Goal: Information Seeking & Learning: Learn about a topic

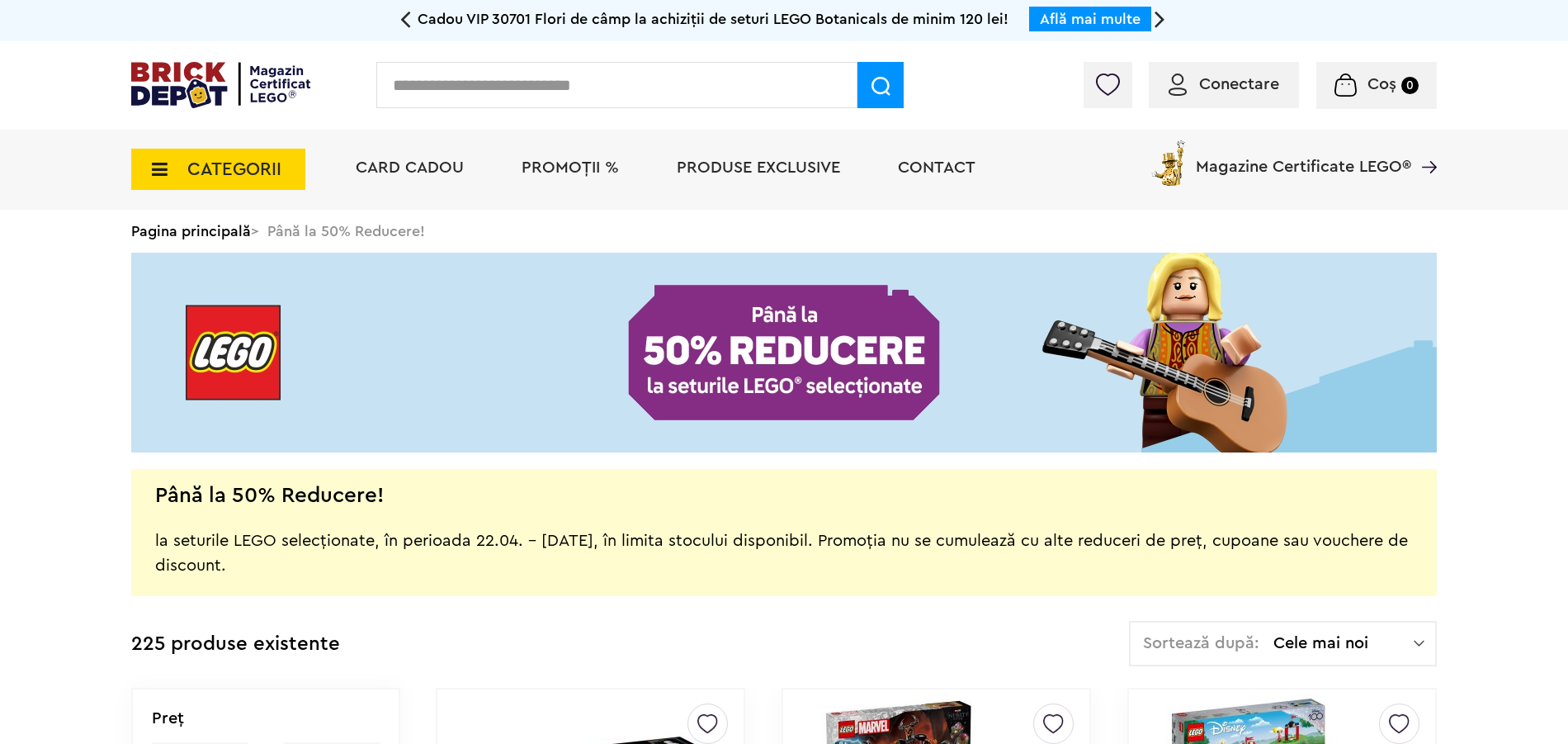
click at [587, 174] on span "PROMOȚII %" at bounding box center [569, 168] width 97 height 17
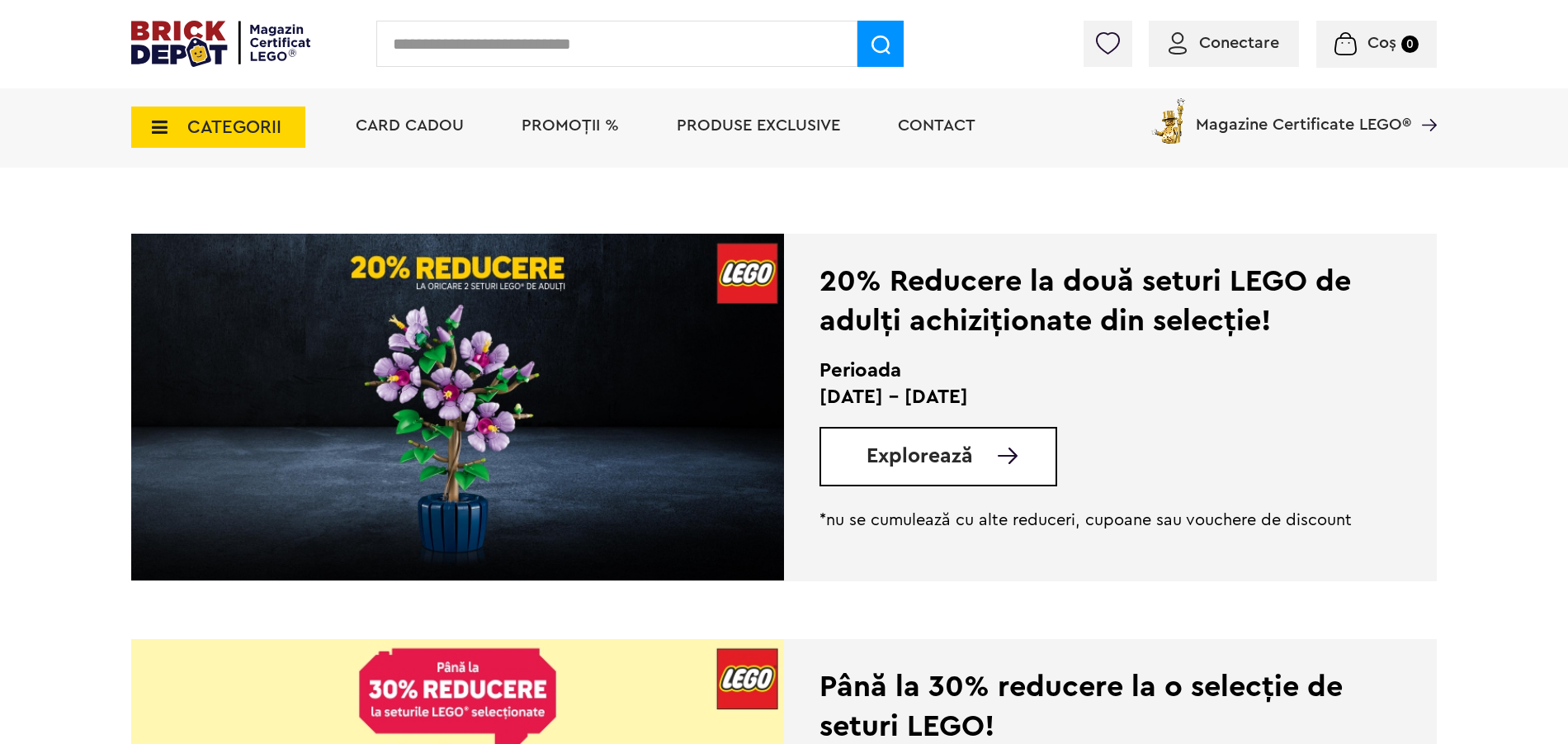
scroll to position [331, 0]
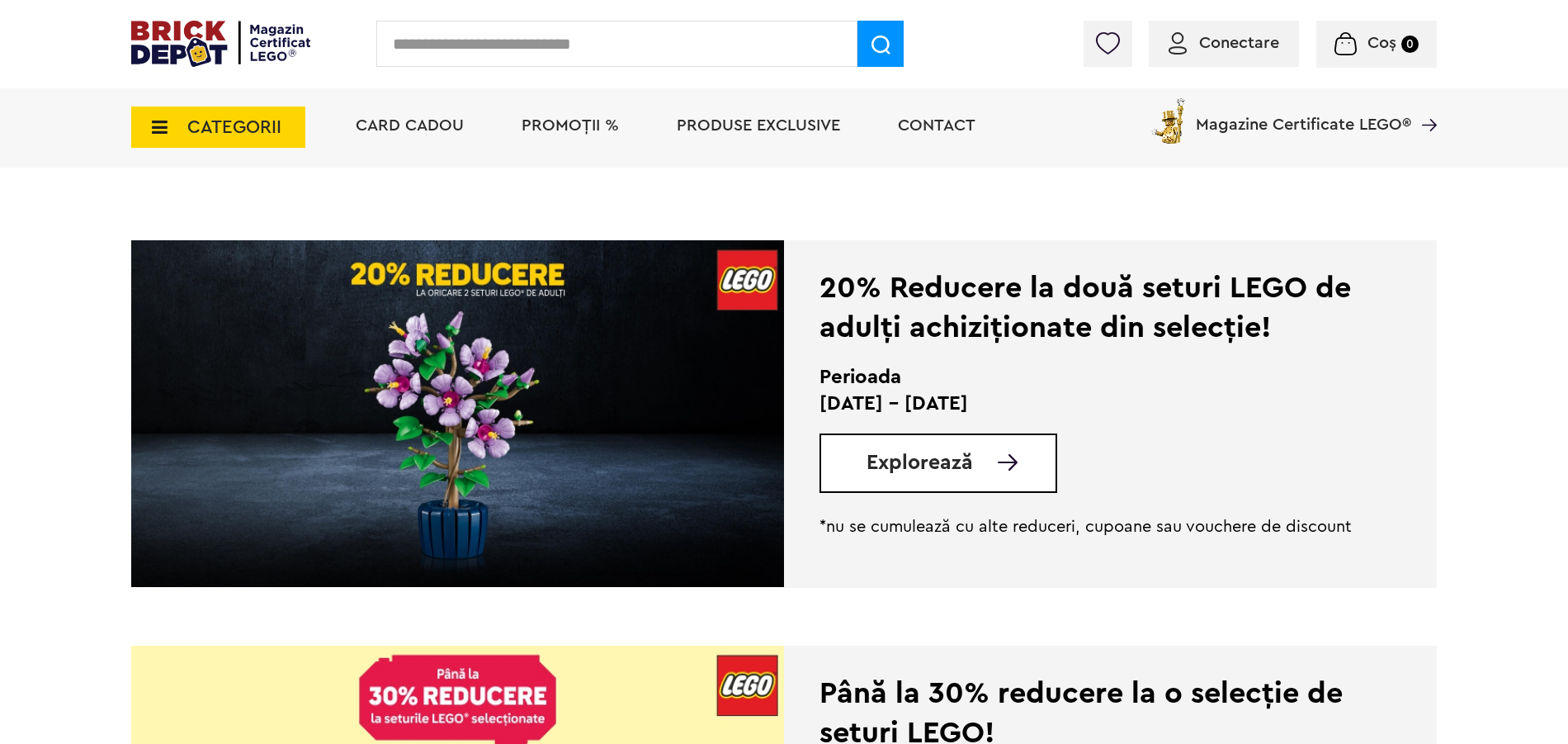
click at [944, 462] on span "Explorează" at bounding box center [920, 463] width 106 height 21
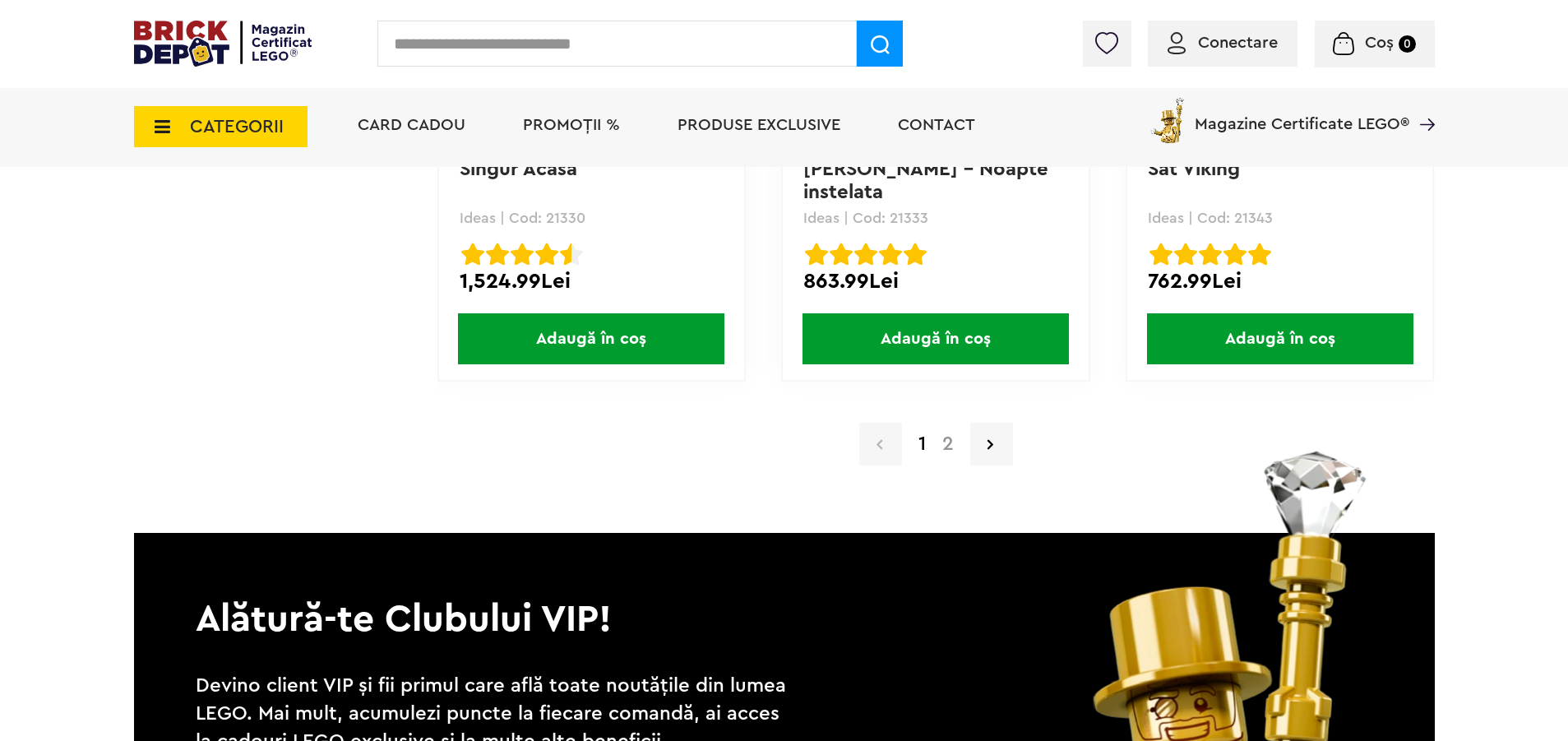
scroll to position [16211, 0]
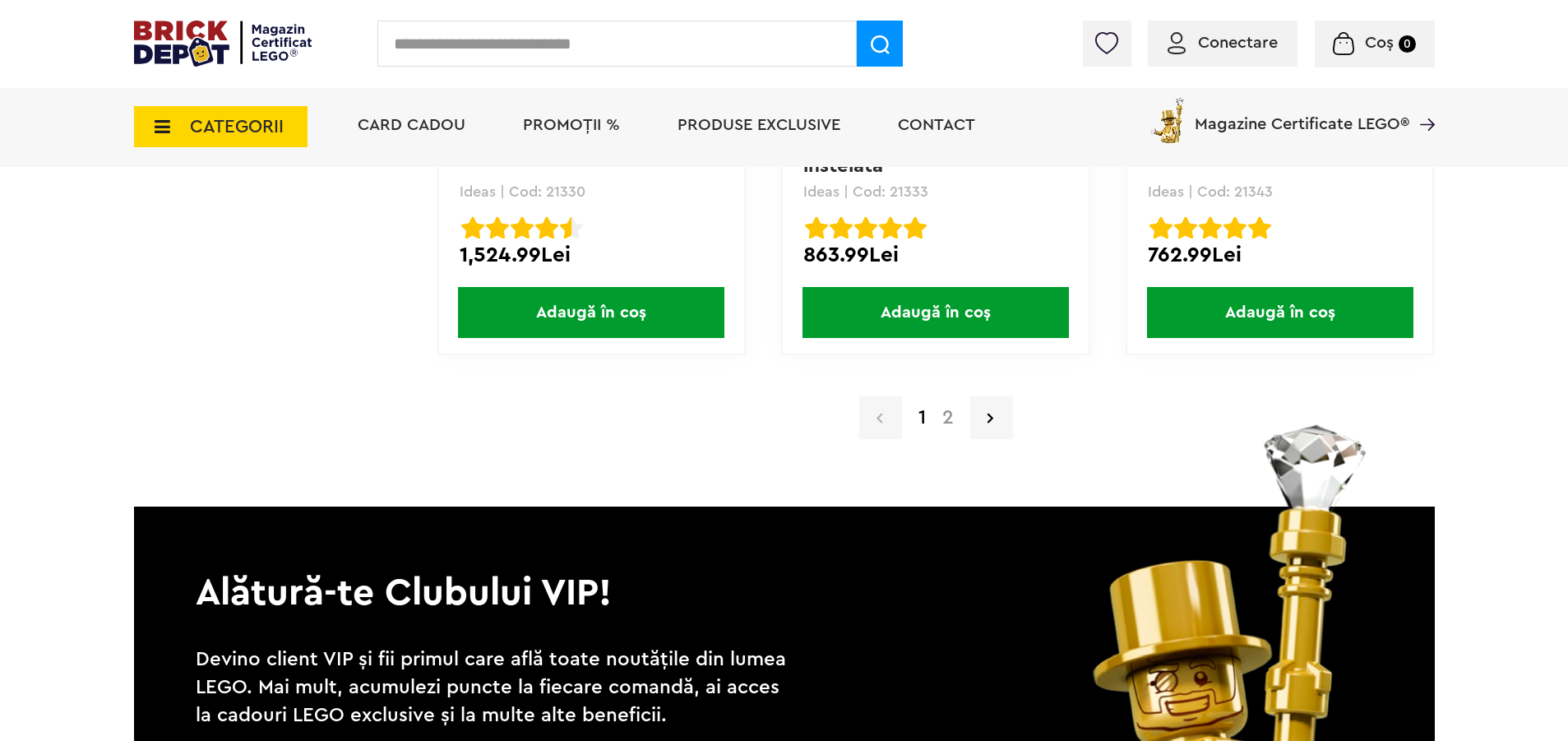
click at [946, 418] on link "2" at bounding box center [948, 417] width 28 height 20
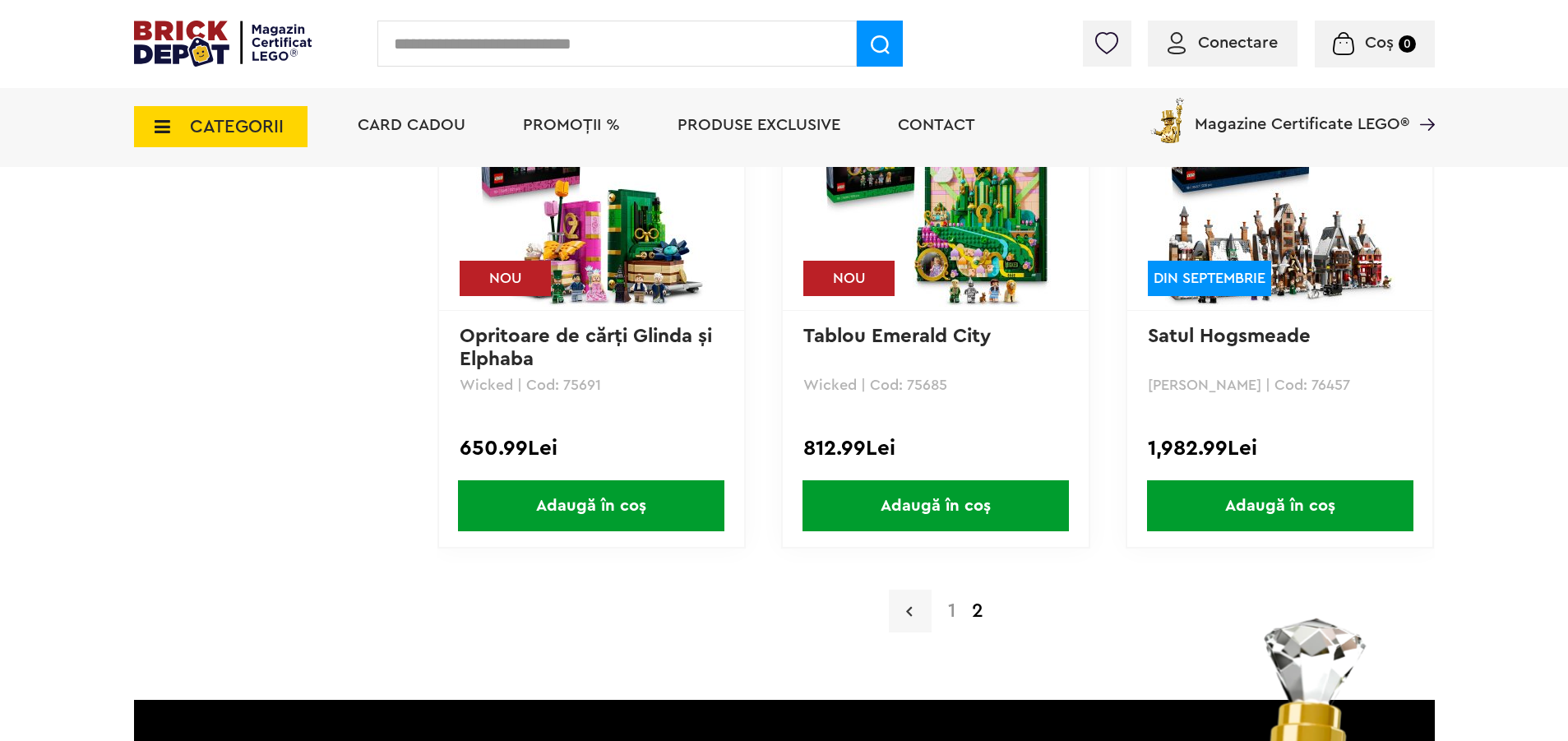
scroll to position [12956, 0]
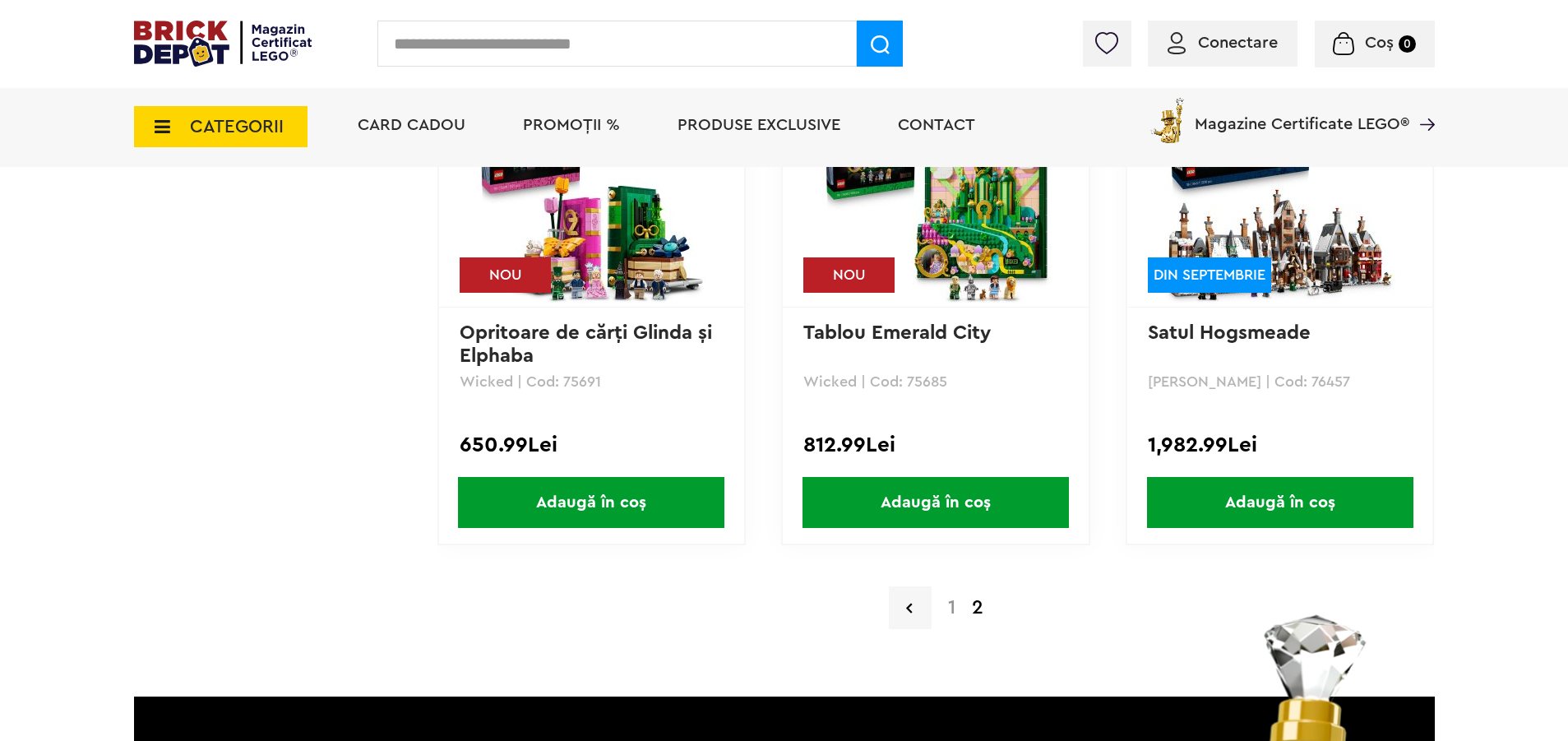
click at [977, 610] on strong "2" at bounding box center [978, 608] width 28 height 20
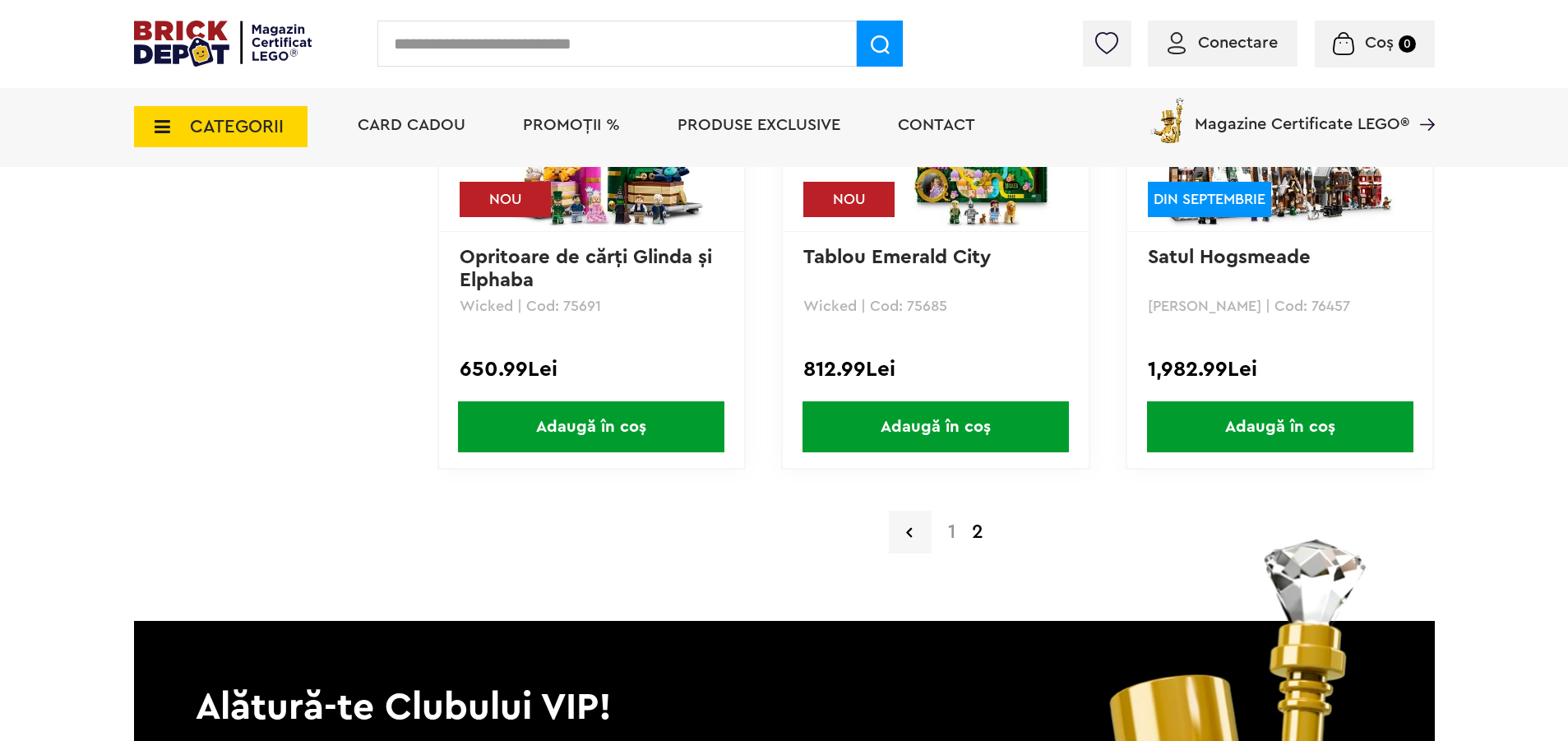
scroll to position [13038, 0]
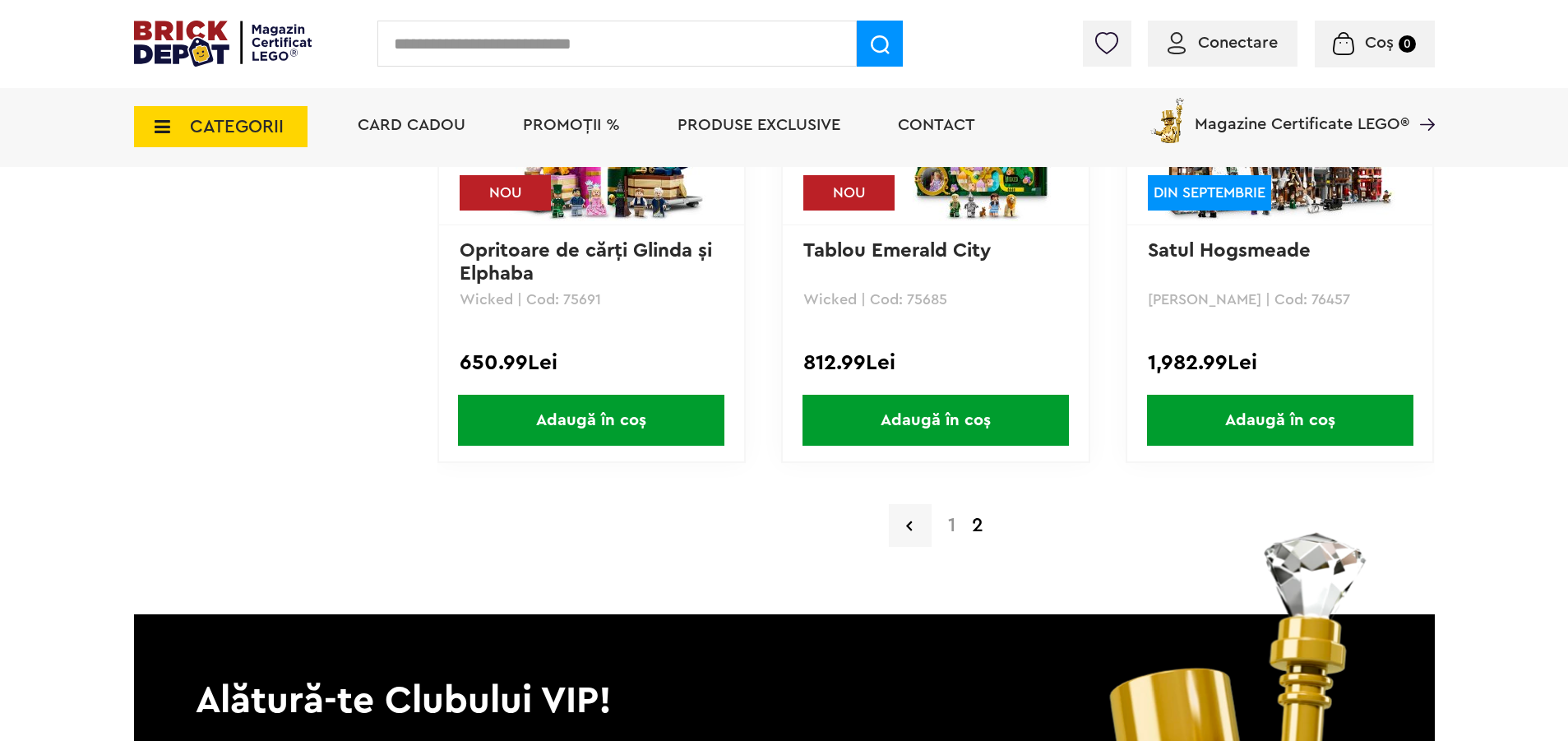
click at [954, 531] on link "1" at bounding box center [951, 525] width 23 height 20
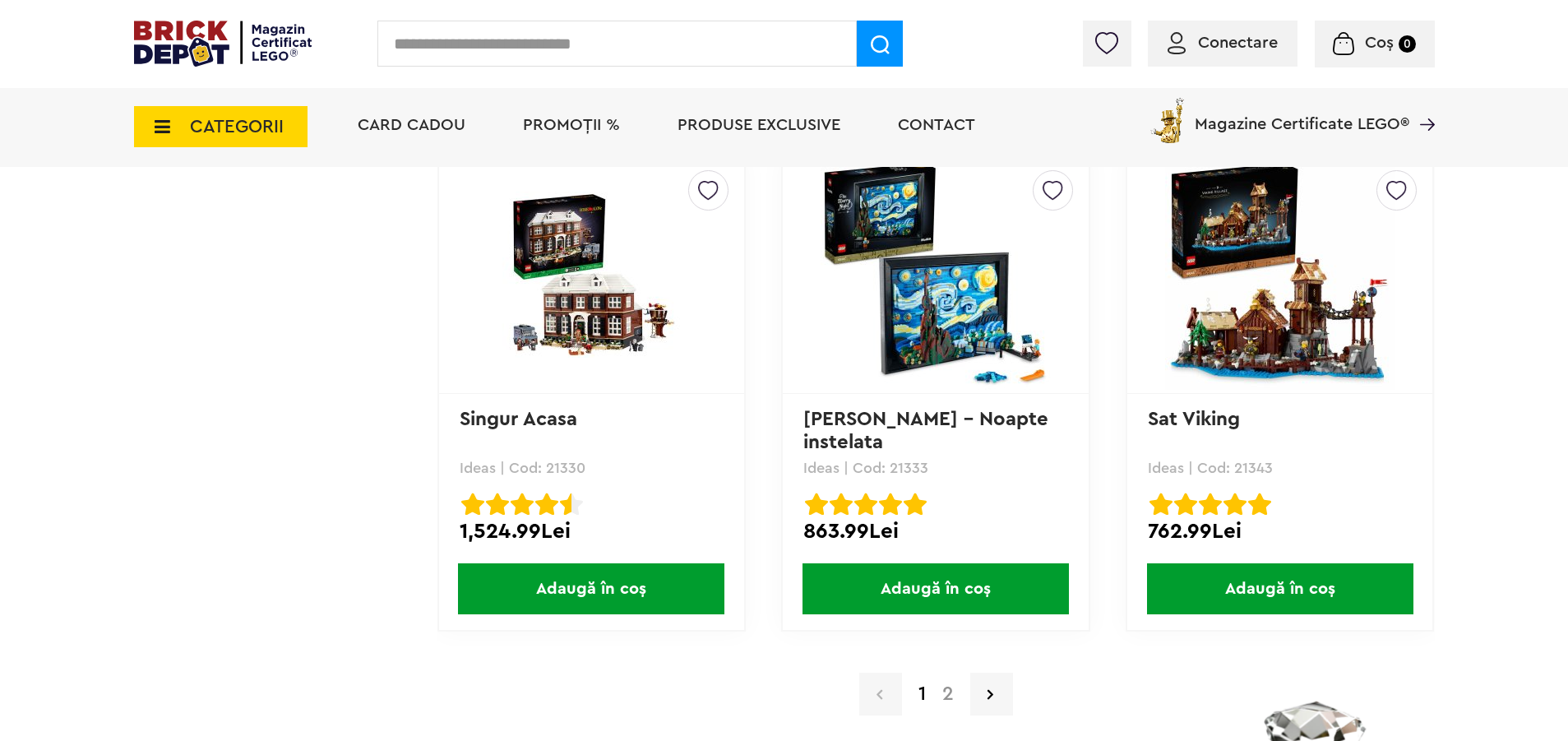
scroll to position [15959, 0]
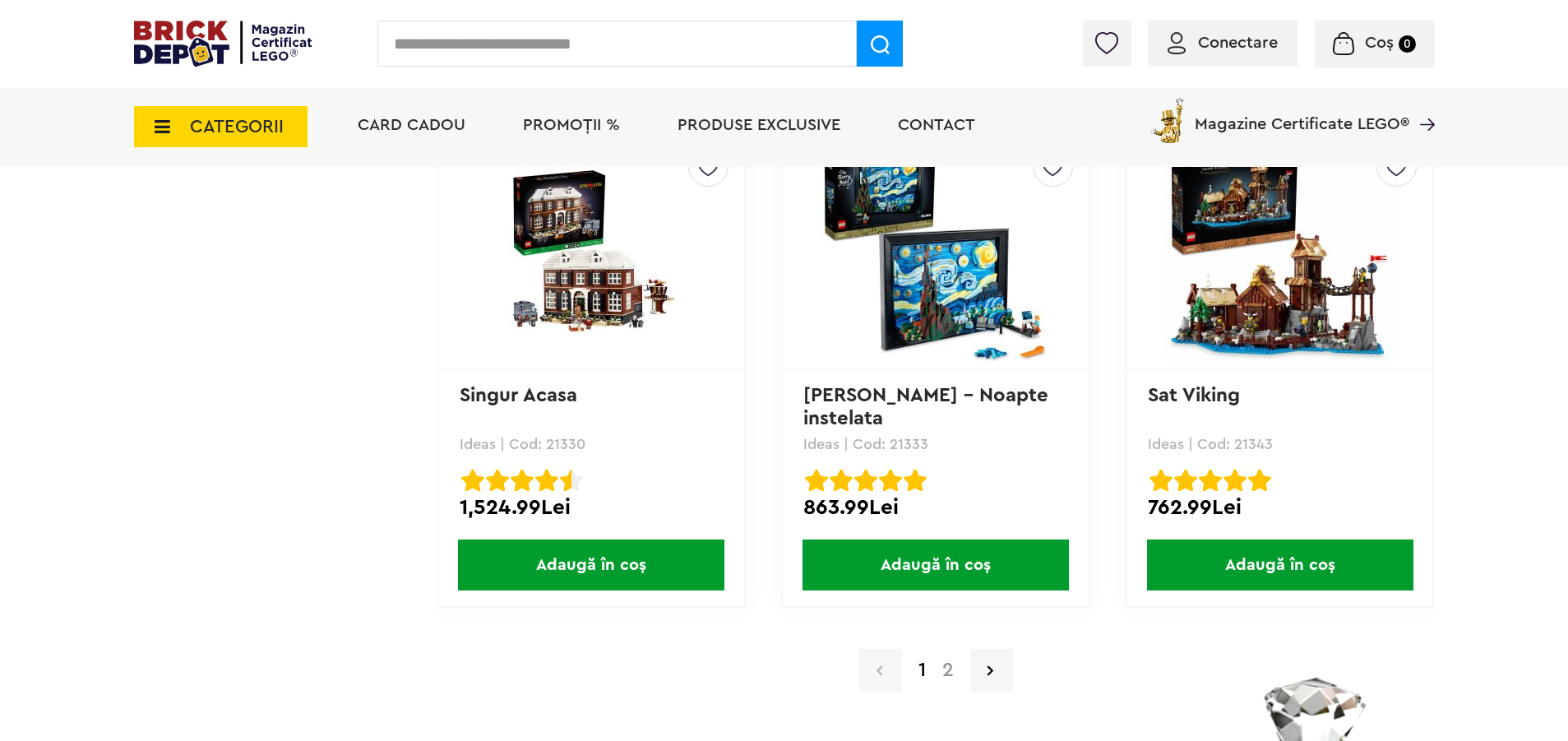
click at [949, 672] on link "2" at bounding box center [948, 670] width 28 height 20
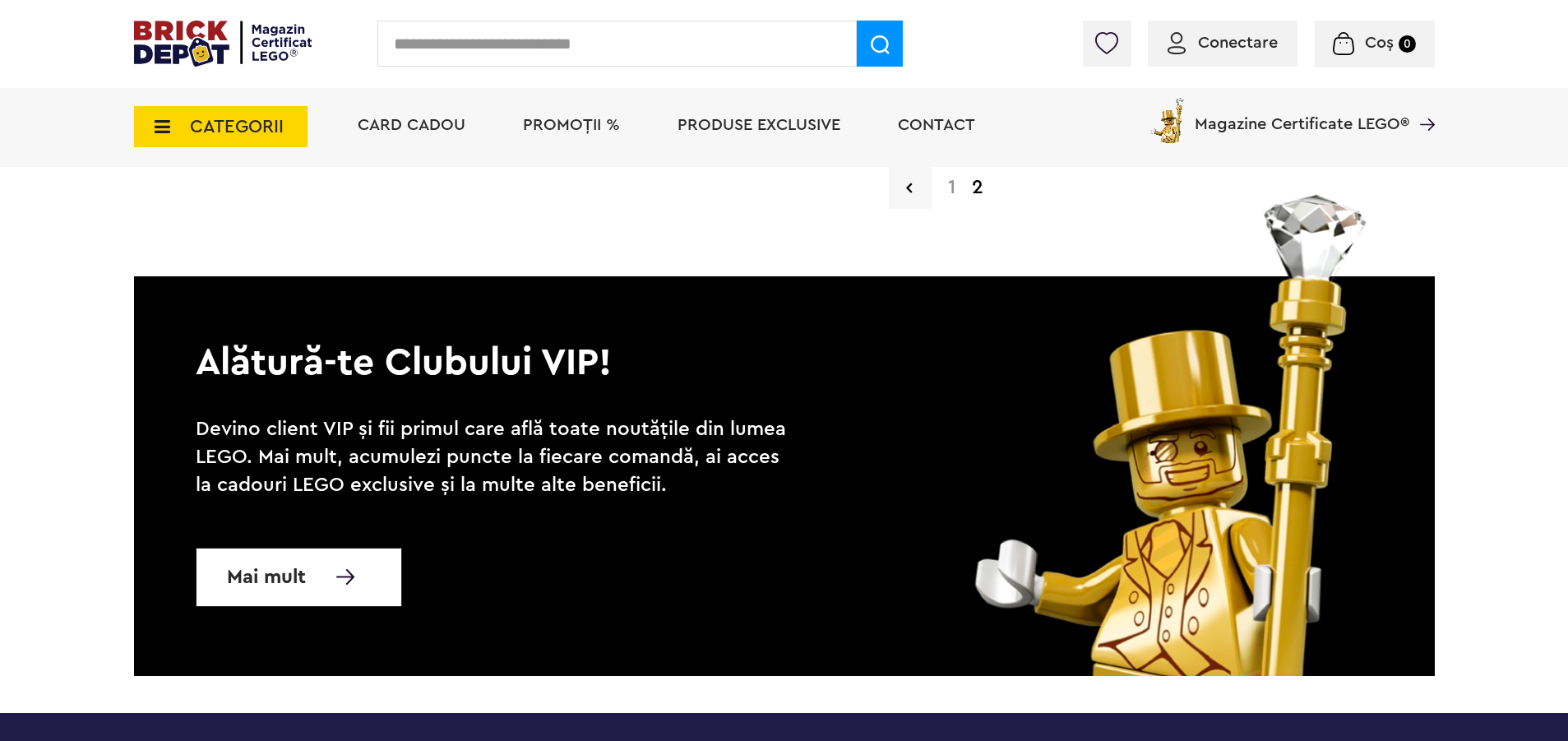
scroll to position [13097, 0]
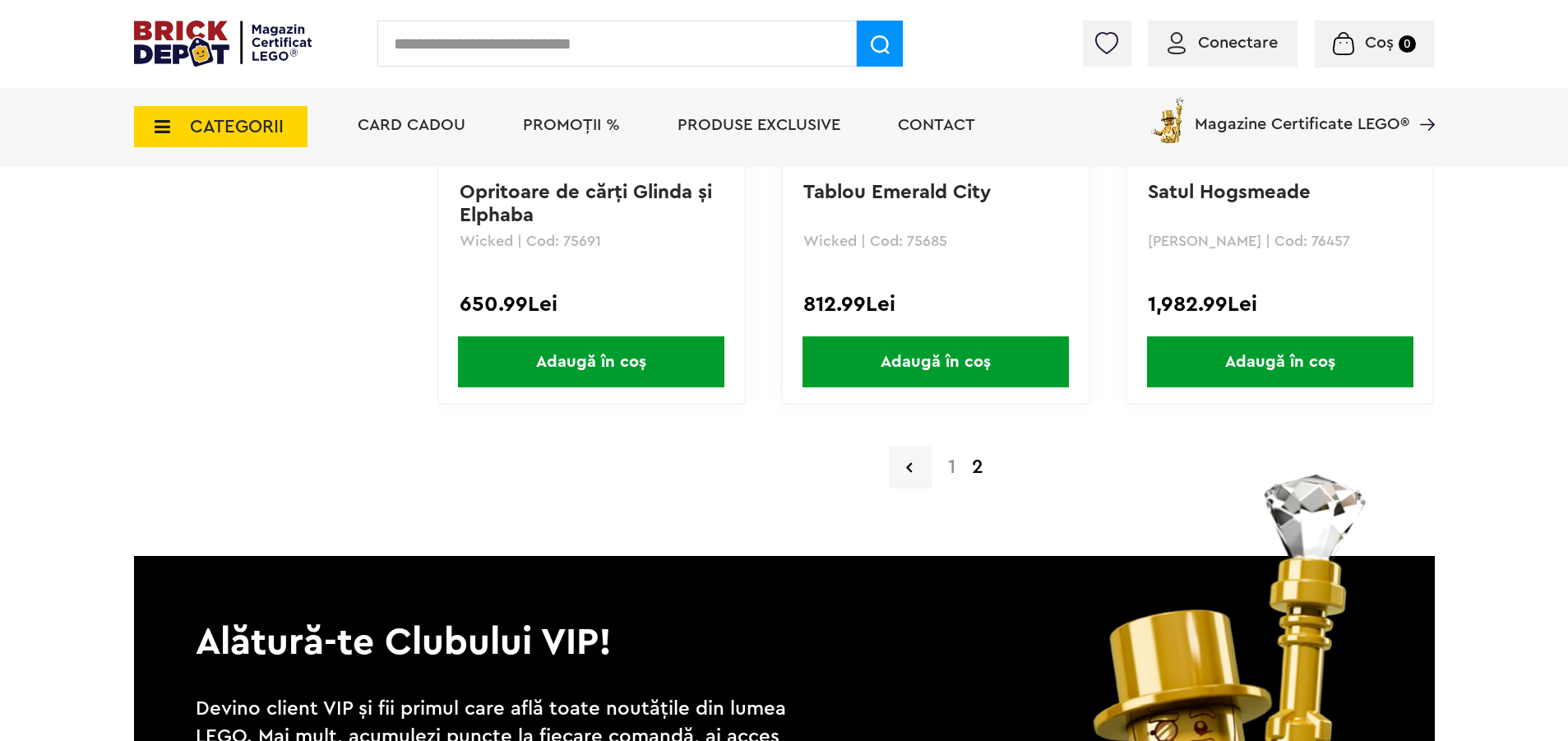
click at [954, 466] on link "1" at bounding box center [951, 467] width 23 height 20
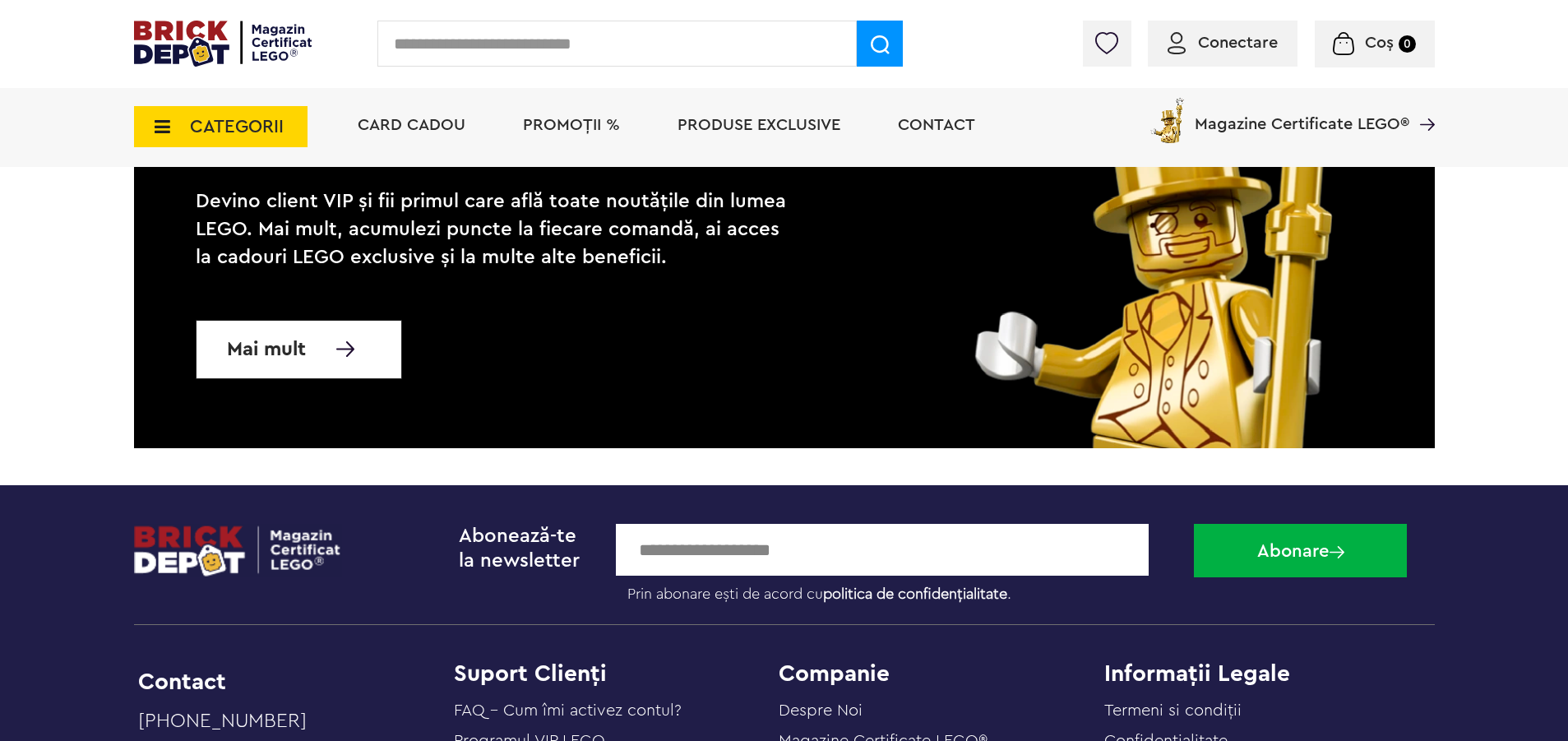
scroll to position [16945, 0]
